Goal: Transaction & Acquisition: Obtain resource

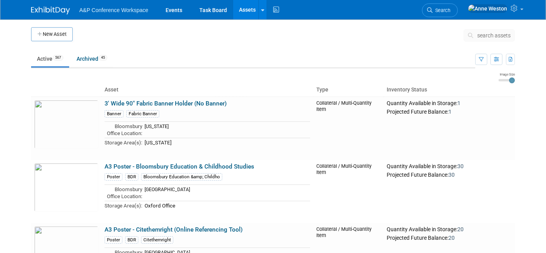
click at [491, 36] on span "search assets" at bounding box center [493, 35] width 33 height 6
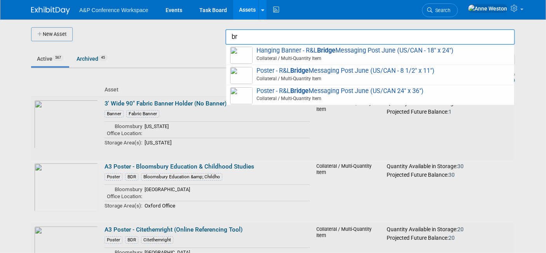
type input "b"
type input "Bridge Messaging"
click at [45, 9] on img at bounding box center [50, 11] width 39 height 8
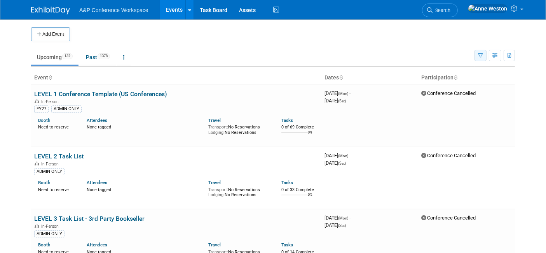
click at [477, 56] on button "button" at bounding box center [480, 55] width 12 height 11
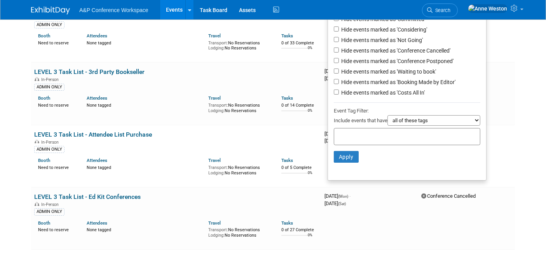
scroll to position [173, 0]
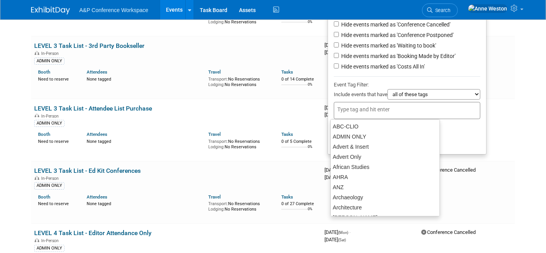
click at [343, 108] on input "text" at bounding box center [368, 109] width 62 height 8
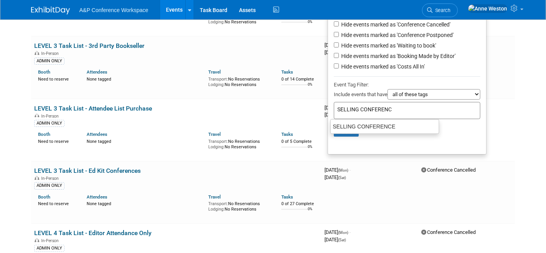
type input "SELLING CONFERENCE"
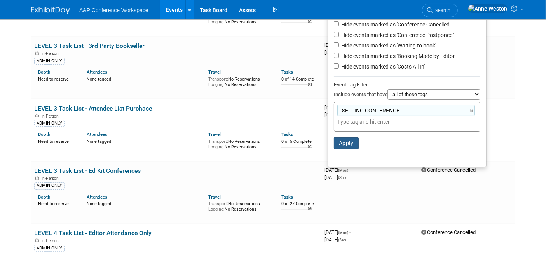
click at [349, 142] on button "Apply" at bounding box center [346, 143] width 25 height 12
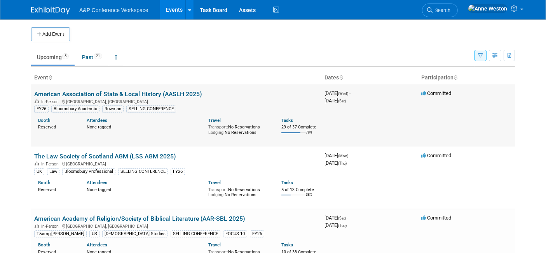
click at [133, 95] on link "American Association of State & Local History (AASLH 2025)" at bounding box center [118, 93] width 168 height 7
click at [131, 94] on link "American Association of State & Local History (AASLH 2025)" at bounding box center [118, 93] width 168 height 7
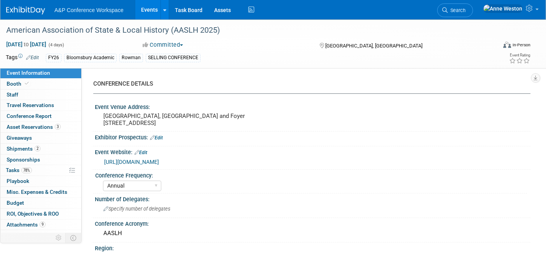
select select "Annual"
select select "Level 2"
select select "In-Person Booth"
select select "Museum Professionals"
select select "Bloomsbury Academic"
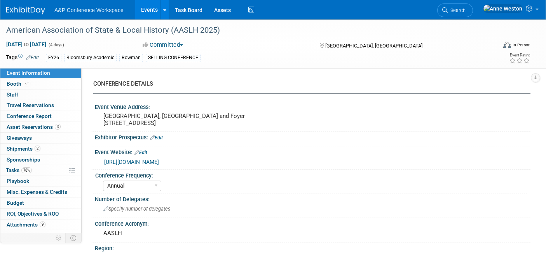
select select "Amanda Oney"
select select "Taylor Thompson"
select select "Ami Reitmeier"
select select "Brand/Subject Presence​"
select select "Annual"
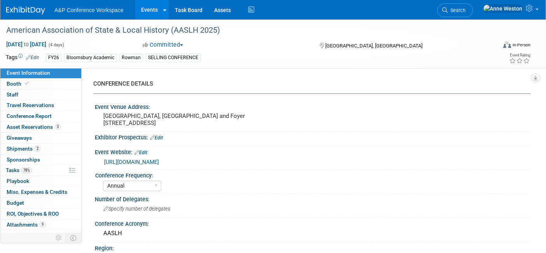
select select "Level 2"
select select "In-Person Booth"
select select "Museum Professionals"
select select "Bloomsbury Academic"
select select "[PERSON_NAME]"
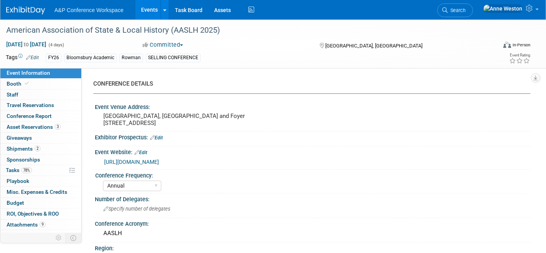
select select "[PERSON_NAME]"
select select "Brand/Subject Presence​"
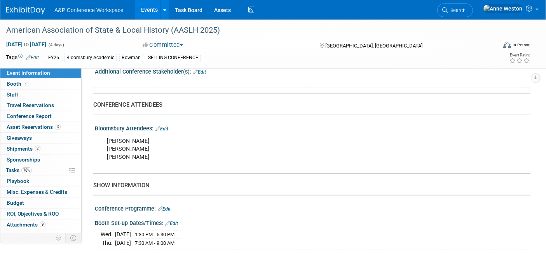
scroll to position [333, 0]
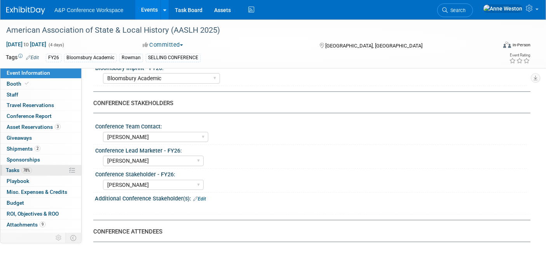
click at [31, 169] on span "78%" at bounding box center [26, 170] width 10 height 6
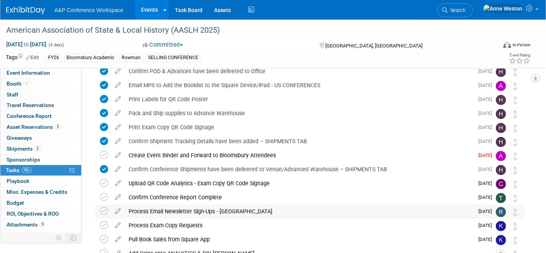
scroll to position [326, 0]
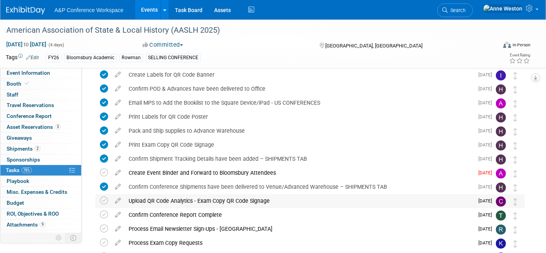
click at [163, 195] on div "Upload QR Code Analytics - Exam Copy QR Code Signage" at bounding box center [299, 200] width 349 height 13
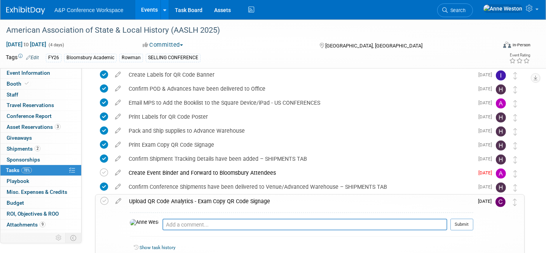
click at [163, 195] on div "Upload QR Code Analytics - Exam Copy QR Code Signage" at bounding box center [299, 200] width 348 height 13
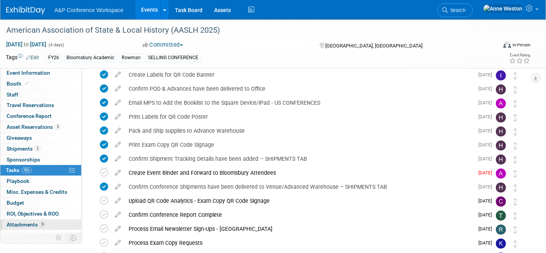
click at [18, 224] on span "Attachments 9" at bounding box center [26, 224] width 39 height 6
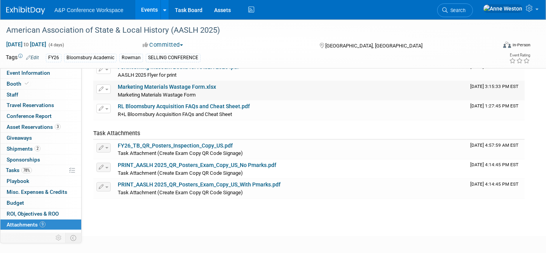
scroll to position [129, 0]
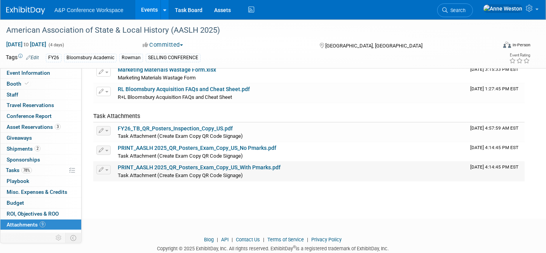
click at [182, 166] on link "PRINT_AASLH 2025_QR_Posters_Exam_Copy_US_With Pmarks.pdf" at bounding box center [199, 167] width 163 height 6
click at [179, 145] on link "PRINT_AASLH 2025_QR_Posters_Exam_Copy_US_No Pmarks.pdf" at bounding box center [197, 148] width 159 height 6
